Goal: Navigation & Orientation: Find specific page/section

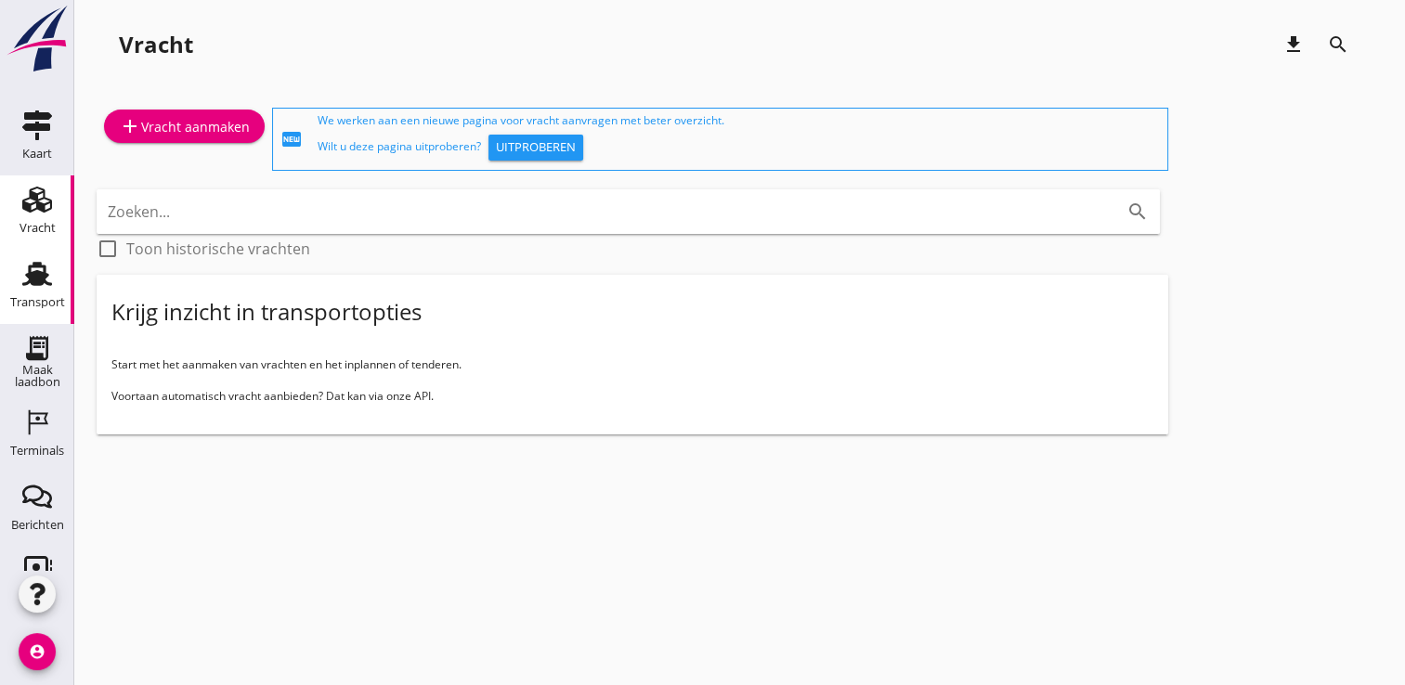
click at [48, 293] on div "Transport" at bounding box center [37, 302] width 55 height 26
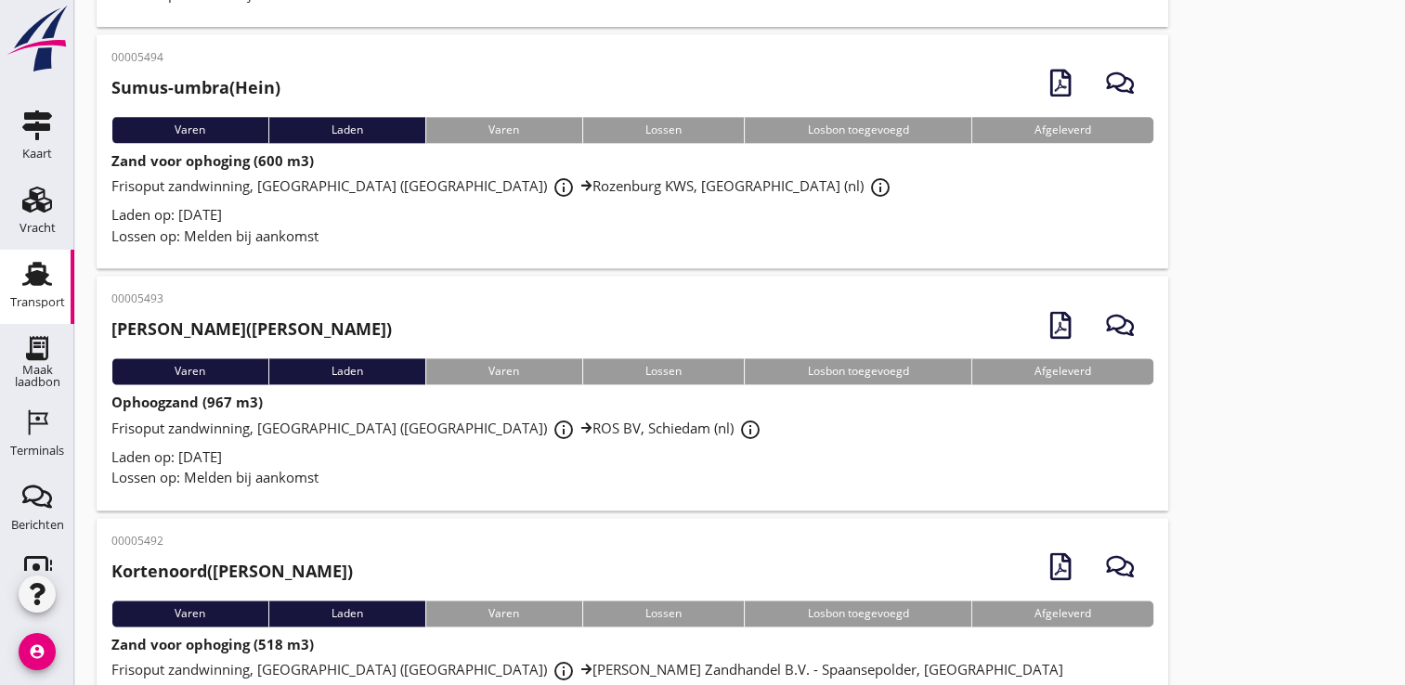
scroll to position [2404, 0]
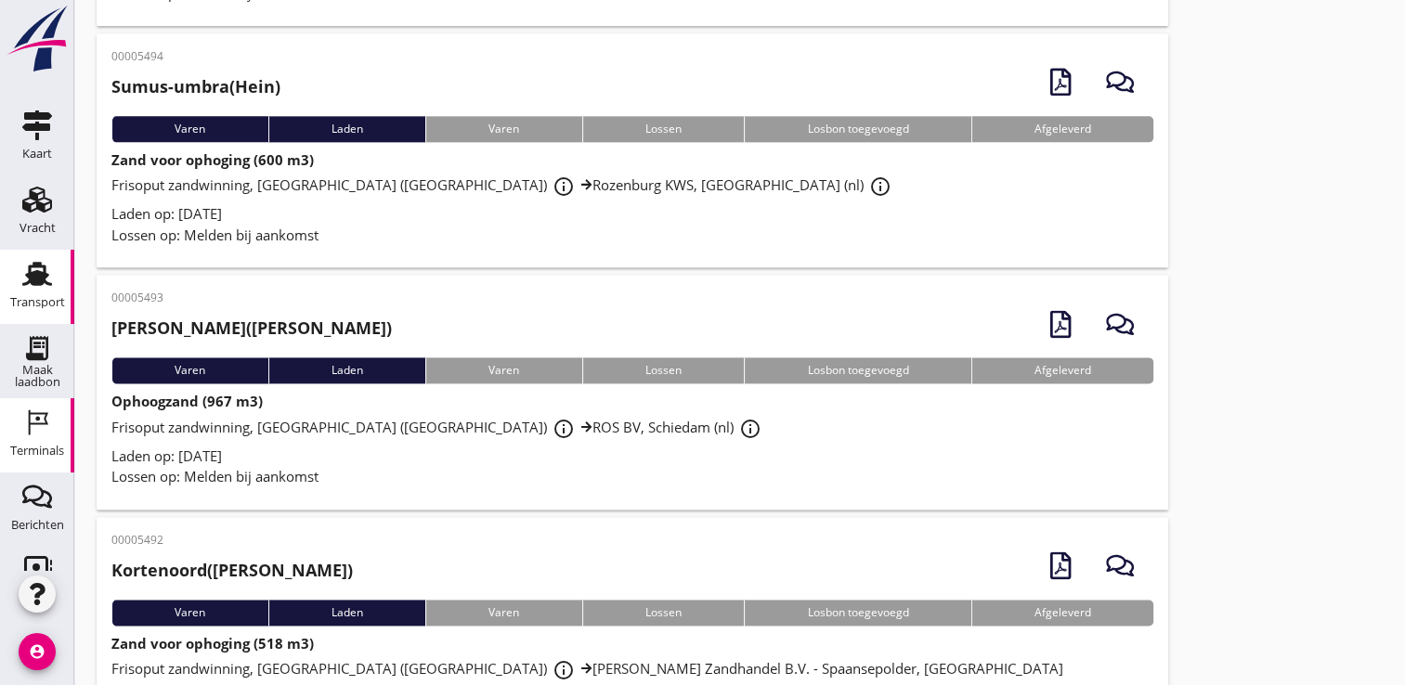
click at [28, 430] on icon "Terminals" at bounding box center [37, 423] width 30 height 30
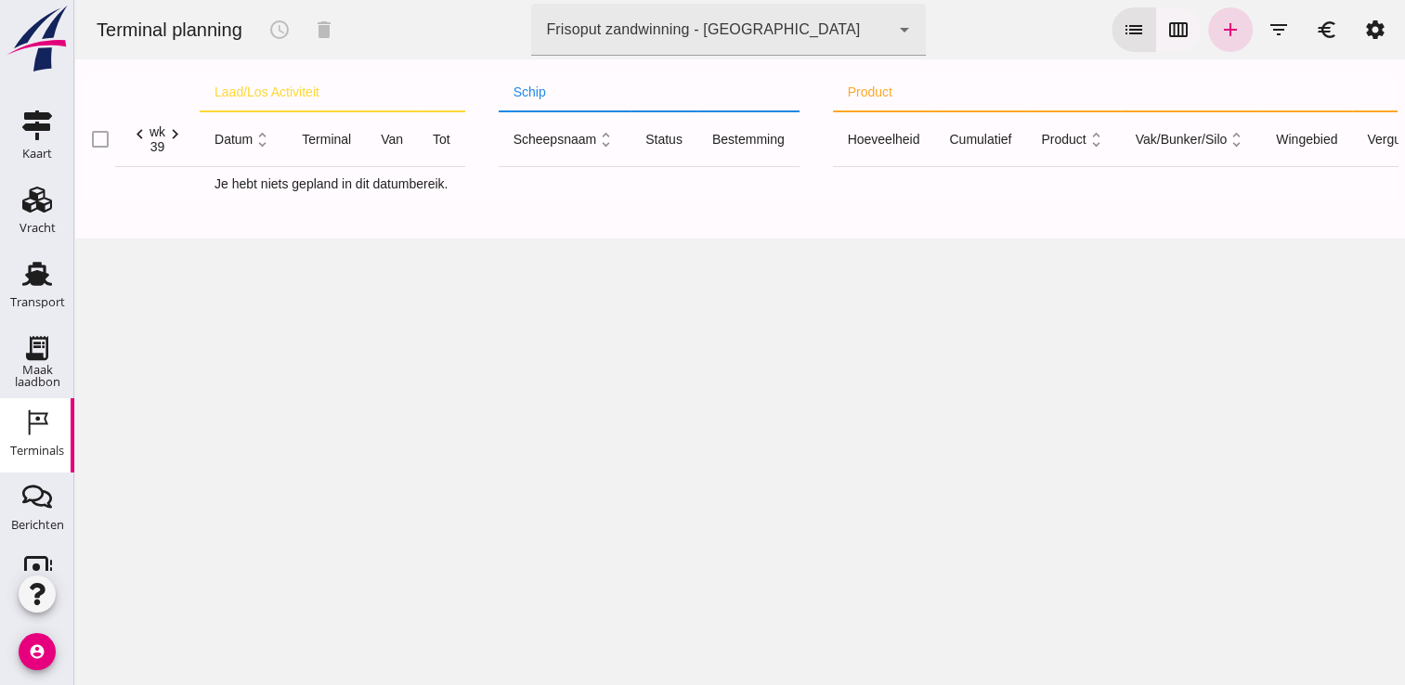
click at [1172, 31] on icon "calendar_view_week" at bounding box center [1178, 30] width 22 height 22
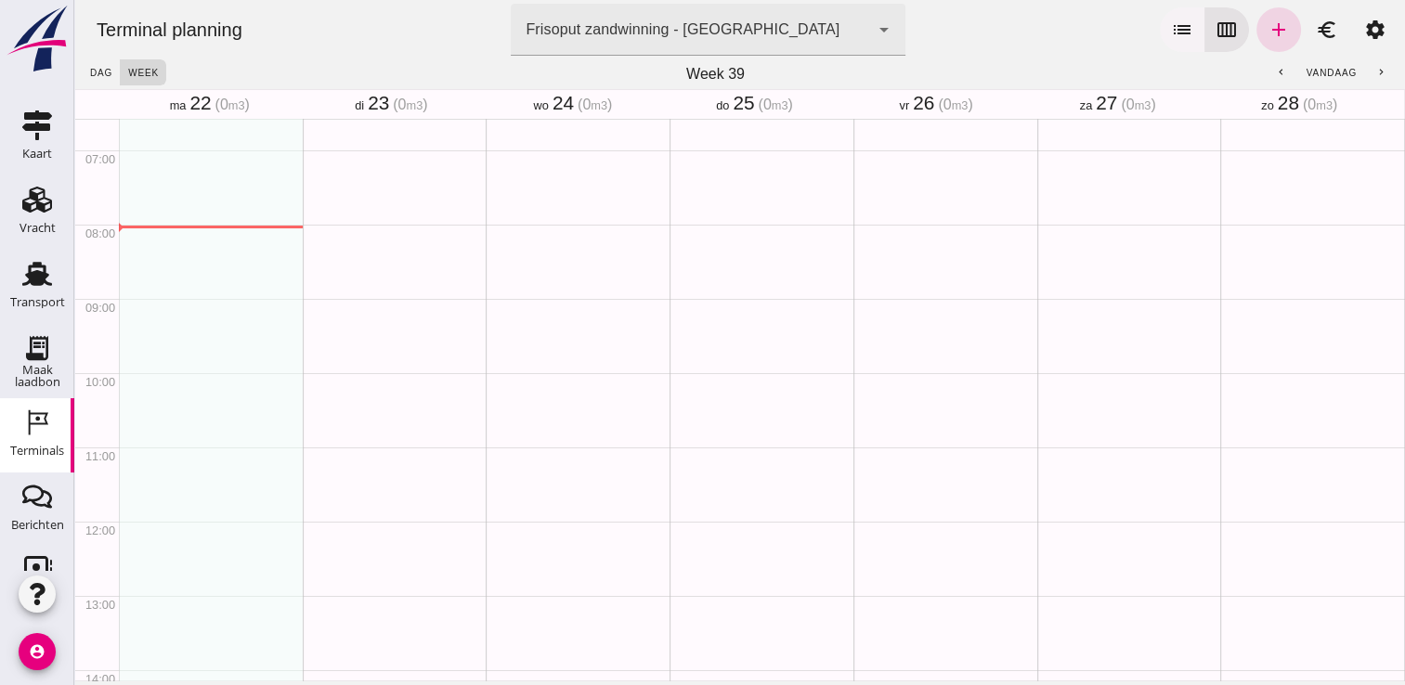
scroll to position [594, 0]
click at [1267, 59] on div "Terminal planning terminal Frisoput zandwinning - Rotterdam 22d9c4b0-3327-4848-…" at bounding box center [740, 29] width 1316 height 59
click at [1275, 67] on icon "chevron_left" at bounding box center [1281, 73] width 12 height 12
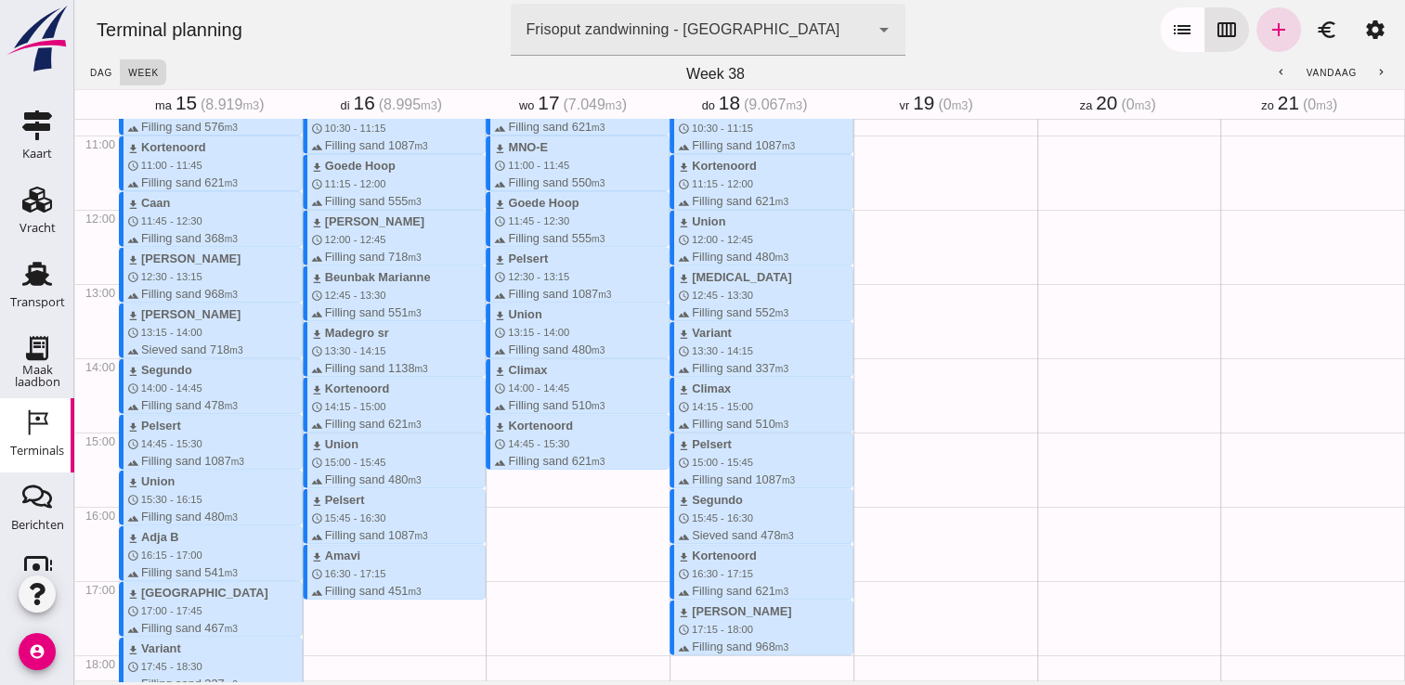
scroll to position [780, 0]
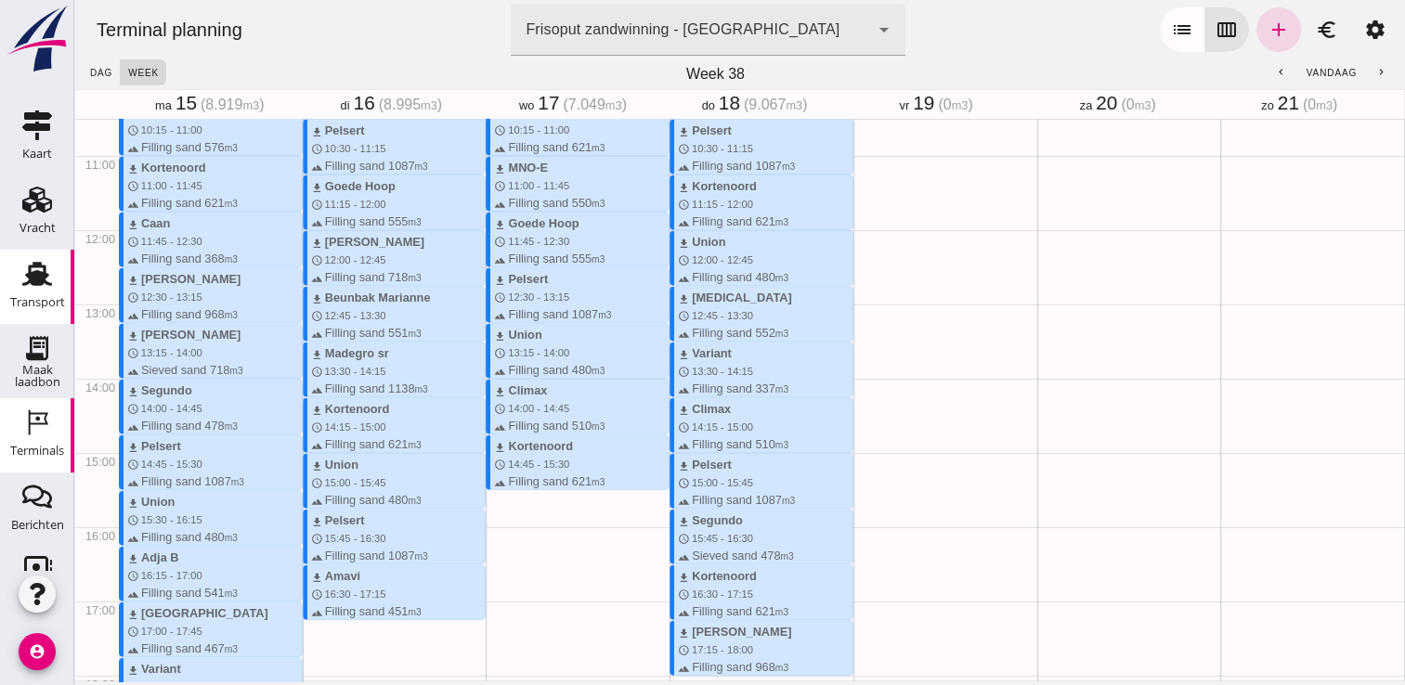
click at [15, 282] on div "Transport" at bounding box center [37, 274] width 45 height 30
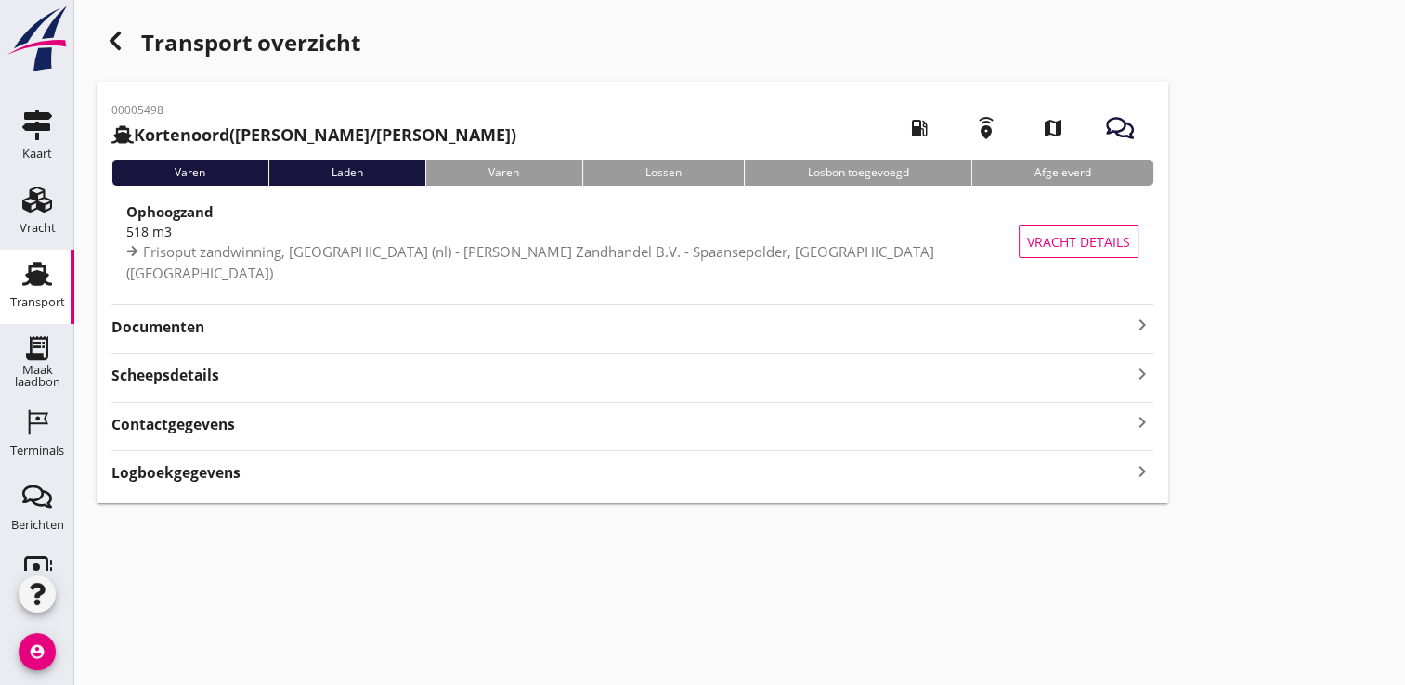
click at [1109, 325] on strong "Documenten" at bounding box center [621, 327] width 1020 height 21
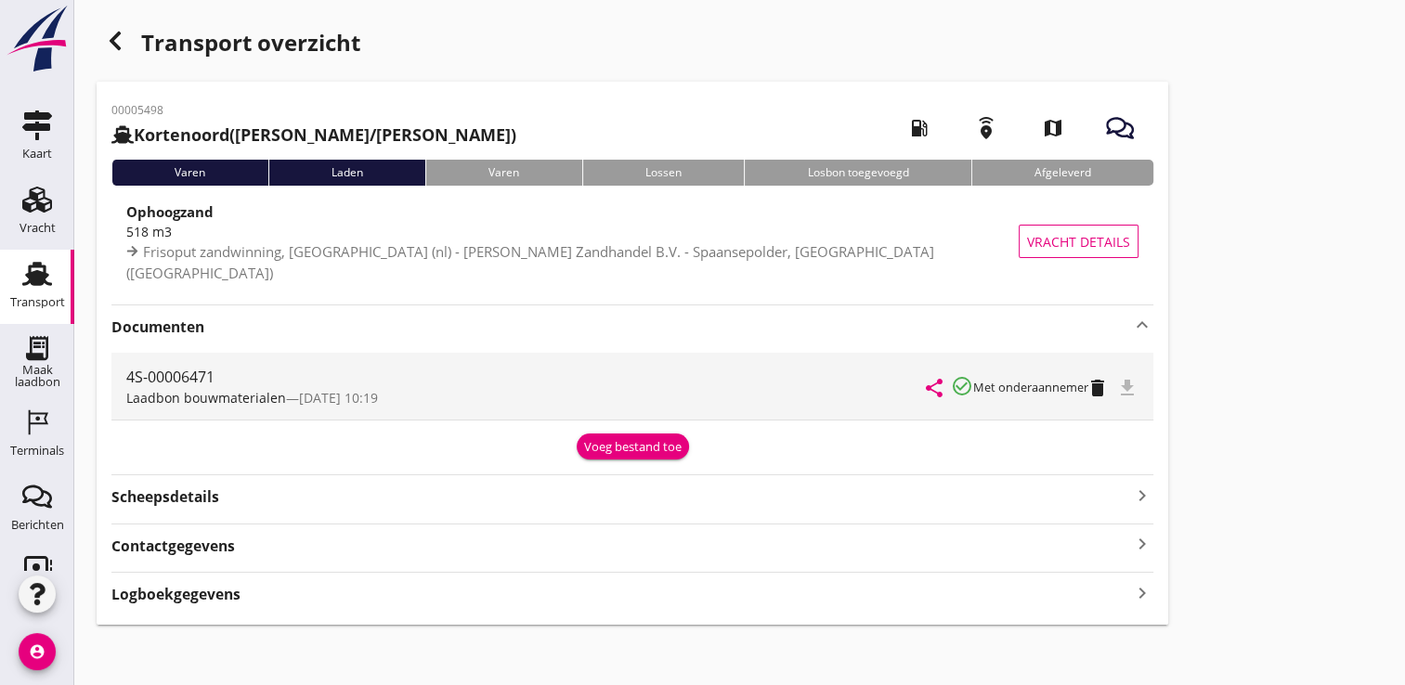
click at [1137, 386] on div "file_download" at bounding box center [1129, 386] width 19 height 22
